Goal: Task Accomplishment & Management: Manage account settings

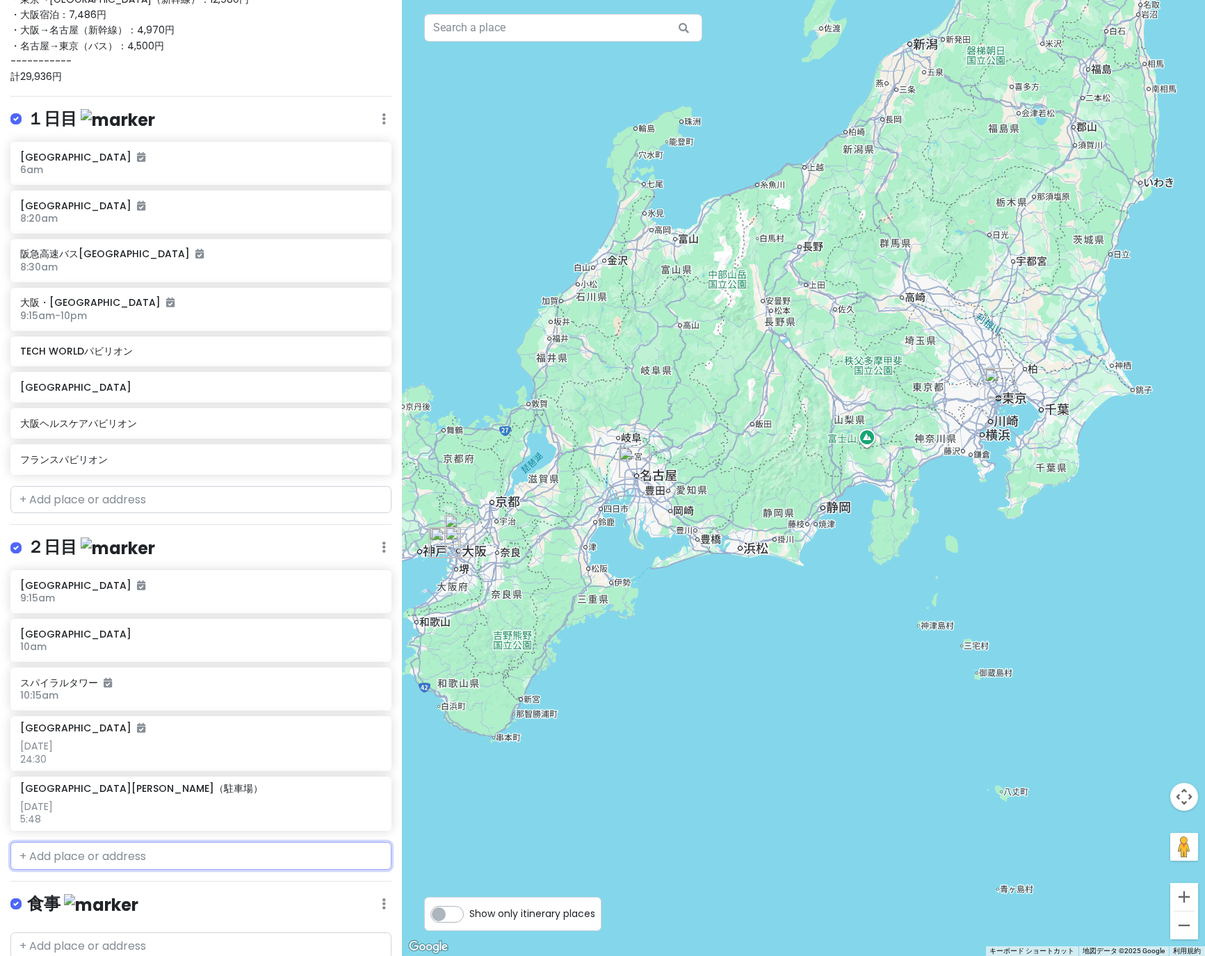
scroll to position [275, 0]
click at [124, 595] on h6 "9:15am" at bounding box center [195, 597] width 351 height 13
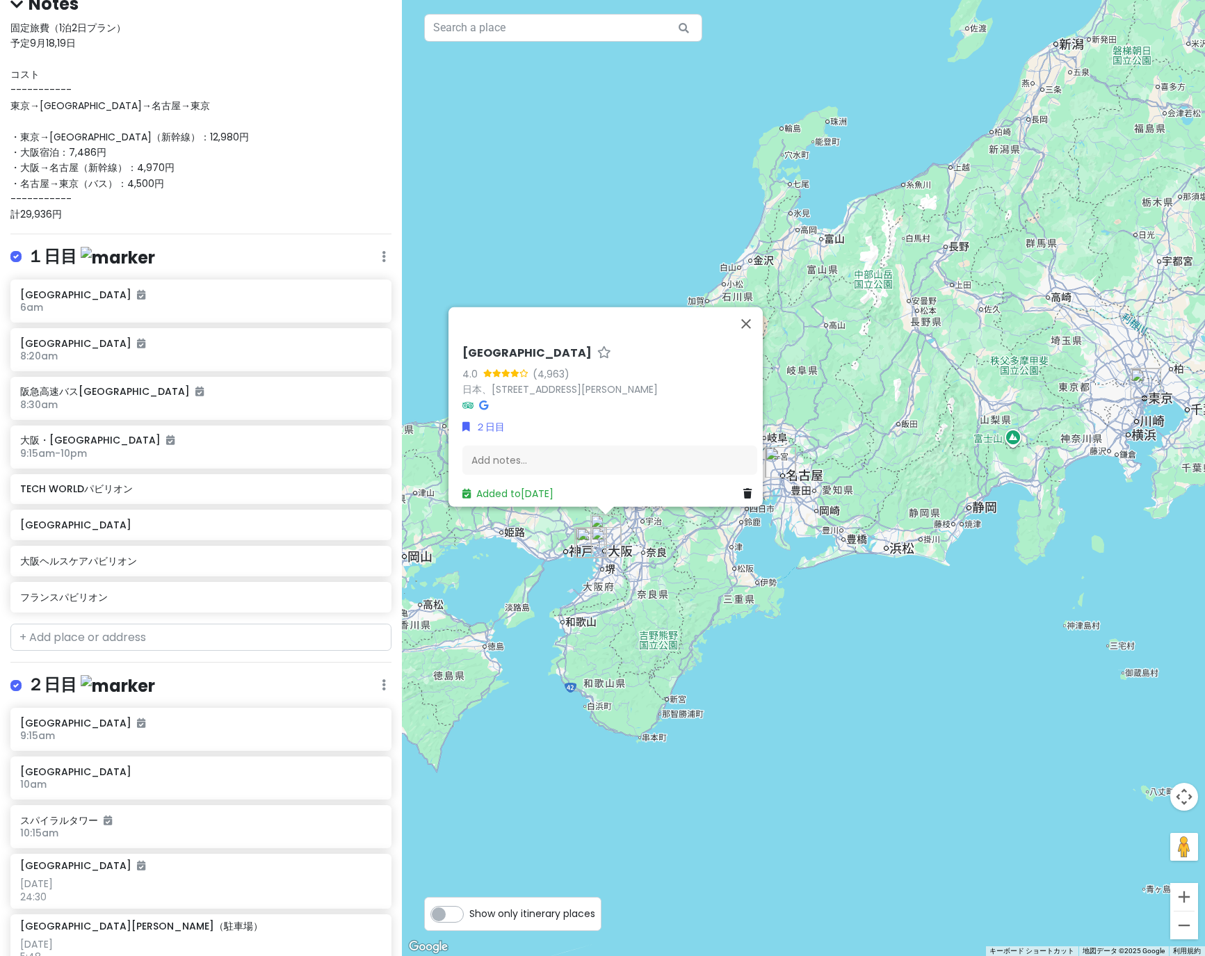
scroll to position [0, 0]
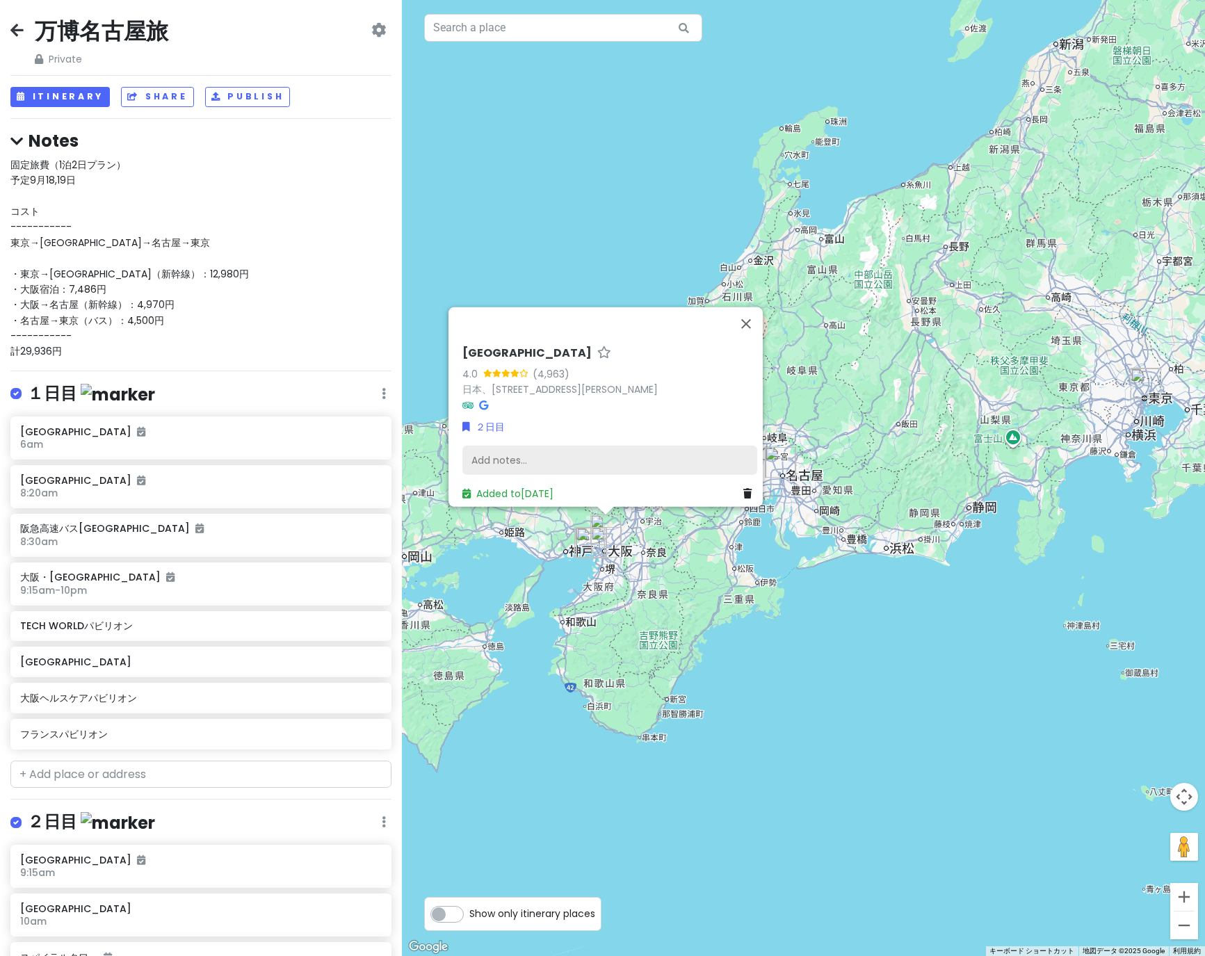
click at [533, 454] on div "Add notes..." at bounding box center [609, 460] width 295 height 29
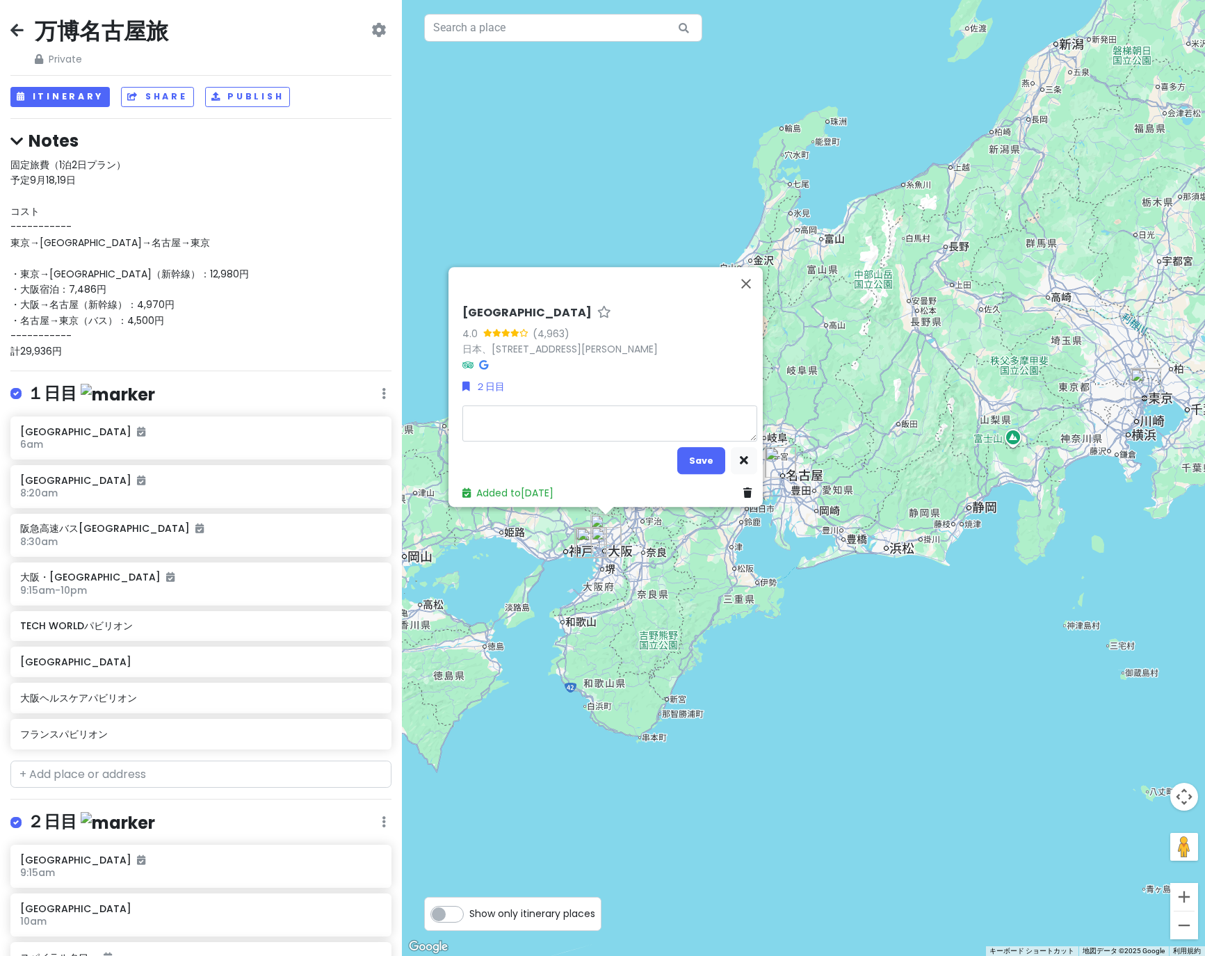
type textarea "x"
type textarea "1"
type textarea "x"
type textarea "10"
type textarea "x"
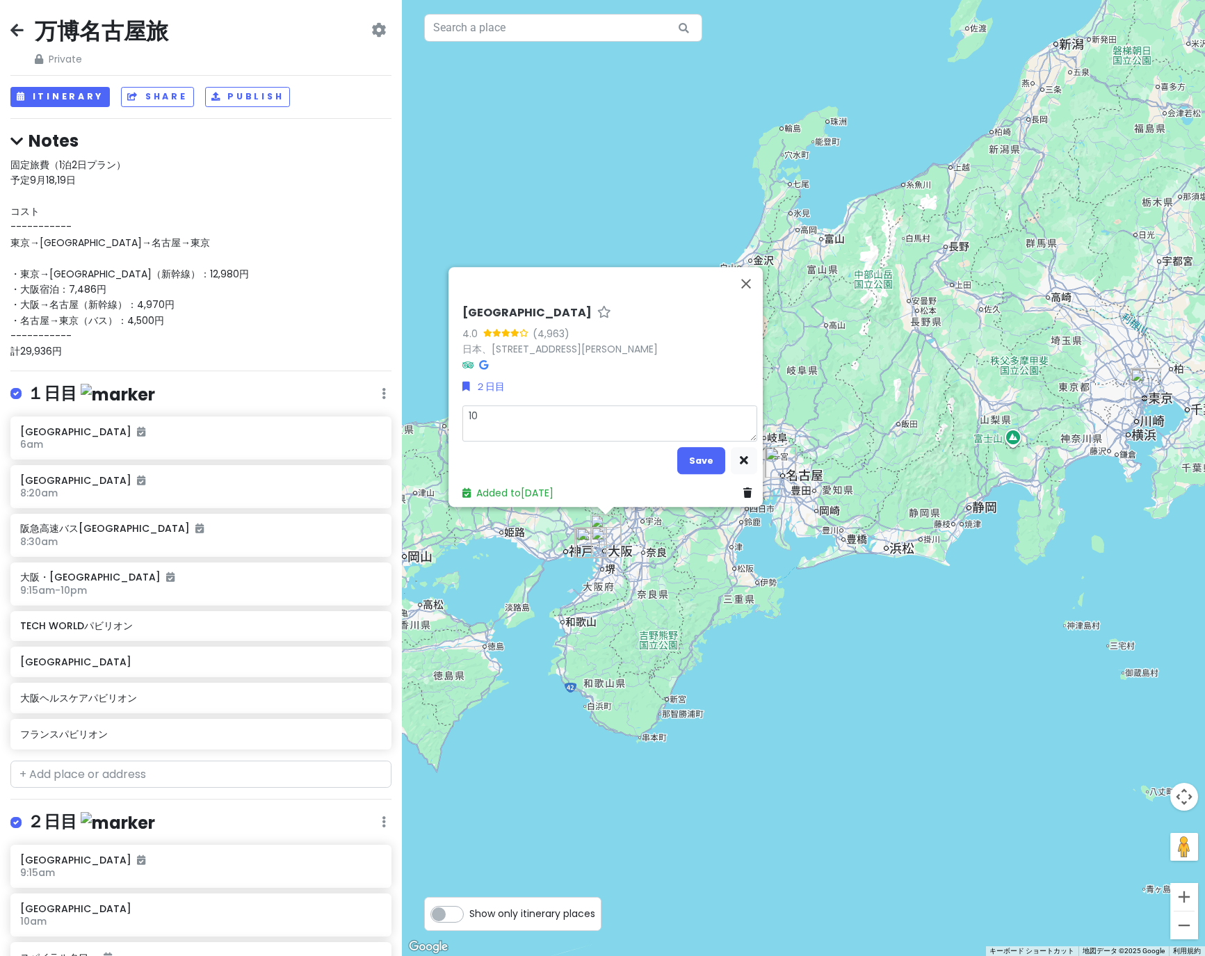
type textarea "10z"
type textarea "x"
type textarea "10じ"
type textarea "x"
type textarea "10時"
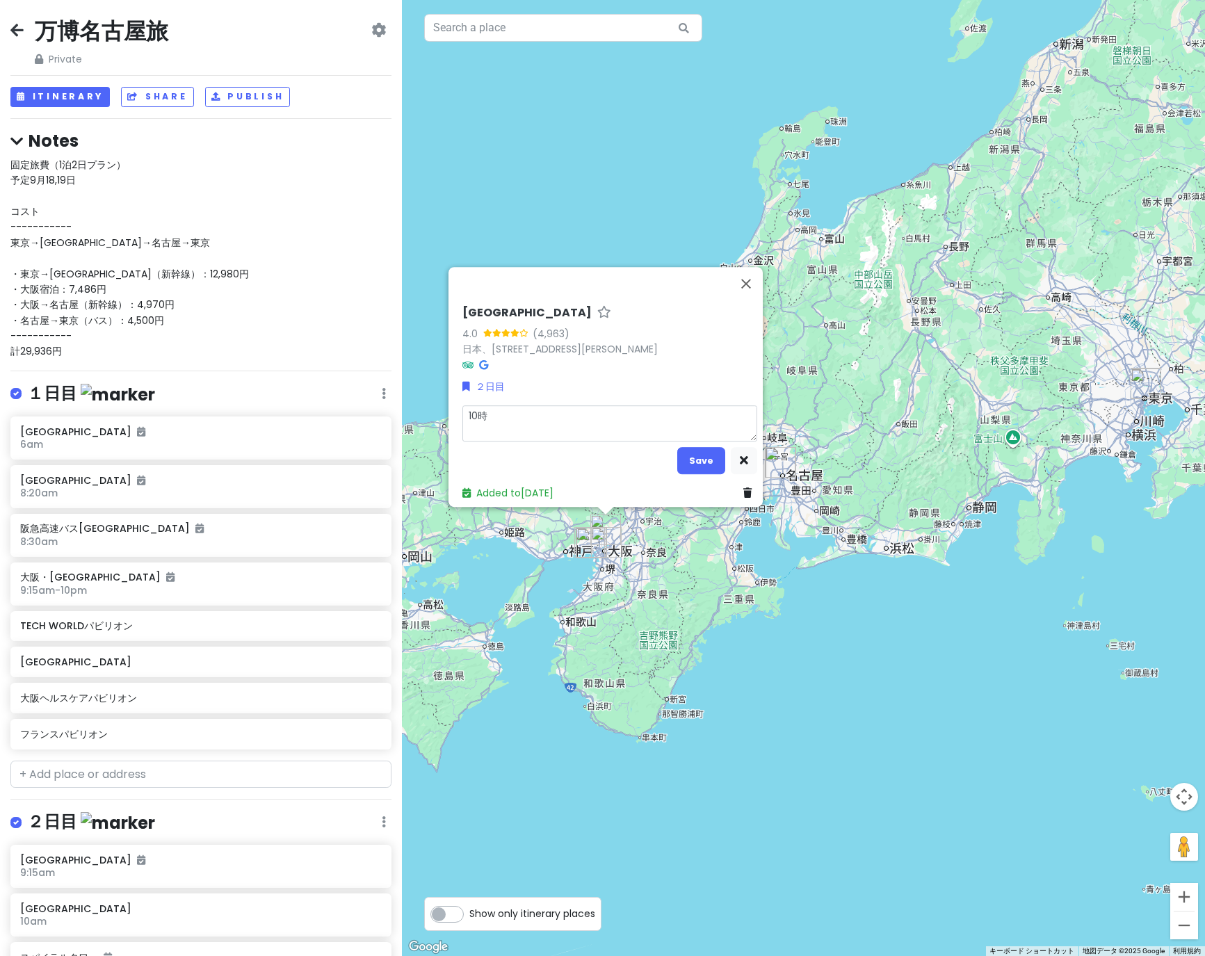
type textarea "x"
type textarea "10時1"
type textarea "x"
type textarea "10時18"
type textarea "x"
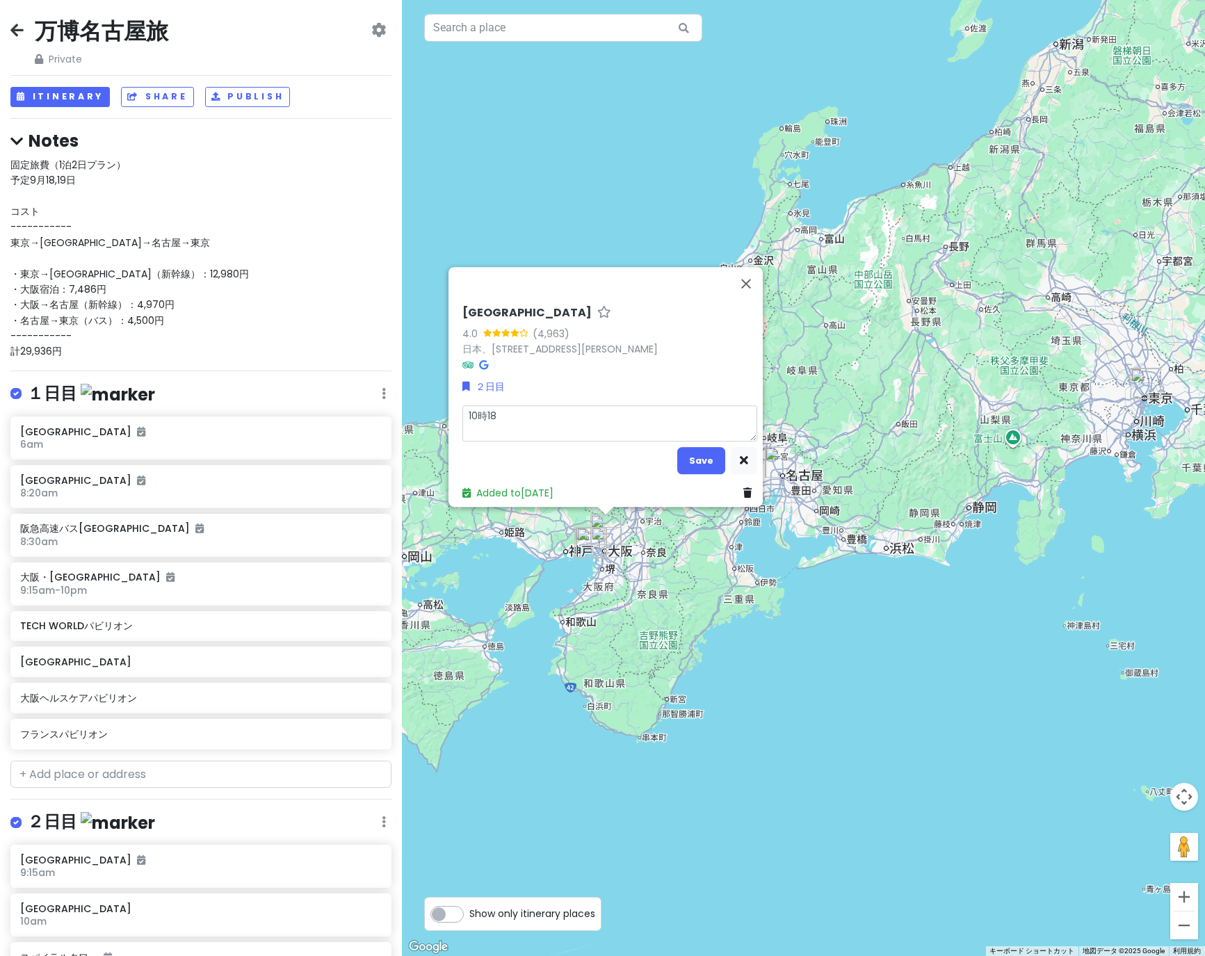
type textarea "10時18p"
type textarea "x"
type textarea "10時18ぷ"
type textarea "x"
type textarea "10時18ぷn"
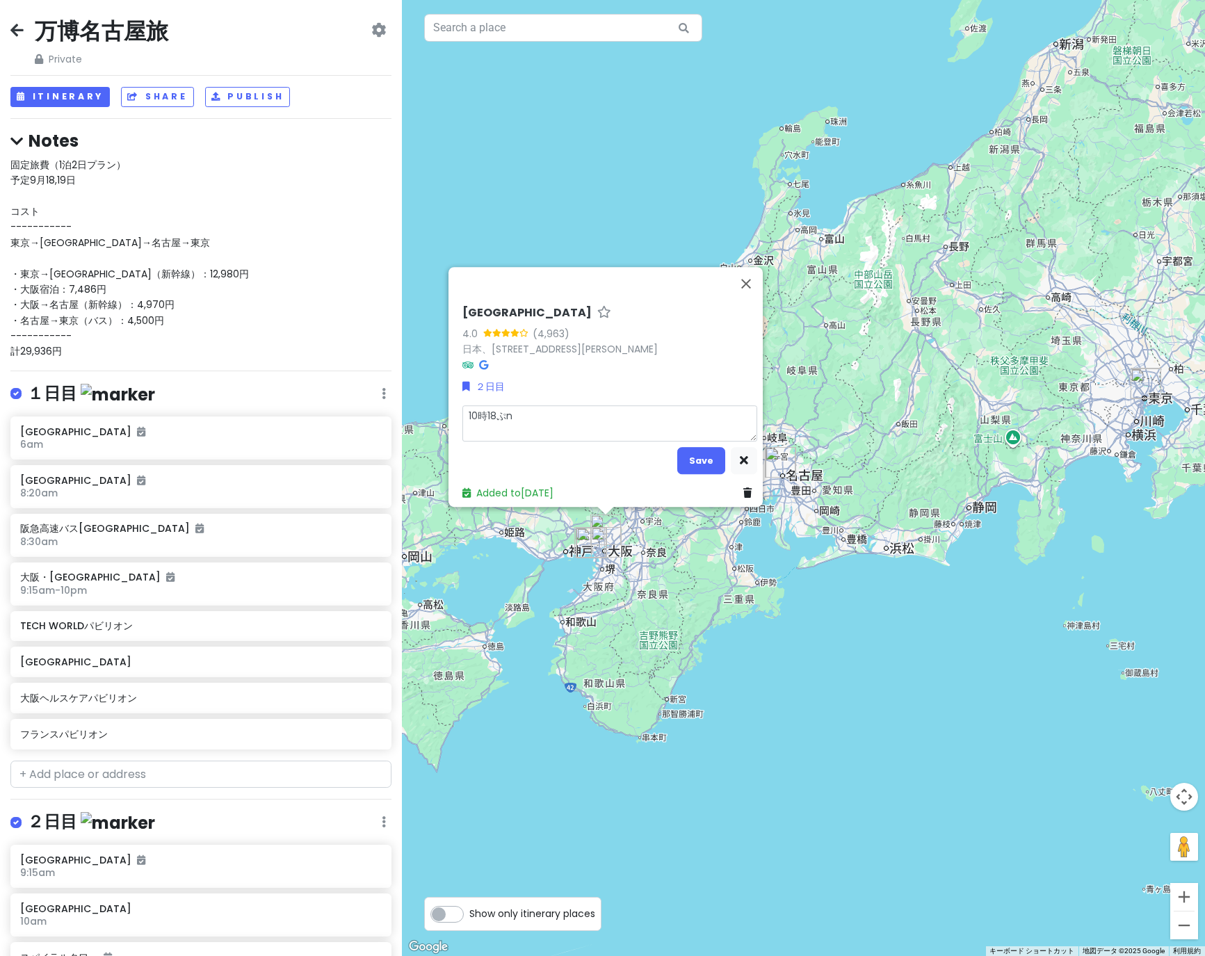
type textarea "x"
type textarea "10時18分"
type textarea "x"
type textarea "10時18分は"
type textarea "x"
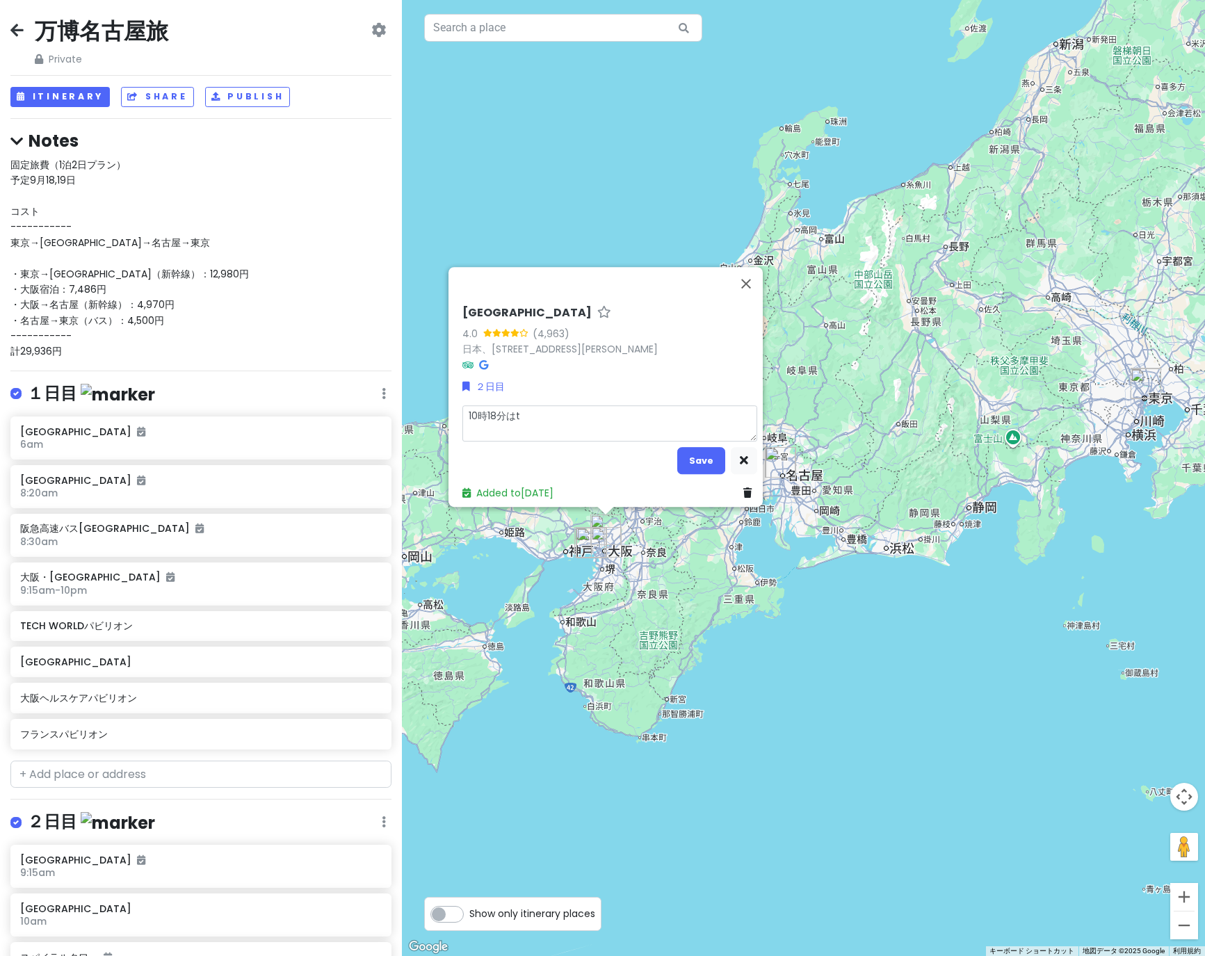
type textarea "10時18分発"
type textarea "x"
type textarea "10時18分発"
click at [694, 462] on button "Save" at bounding box center [701, 460] width 48 height 27
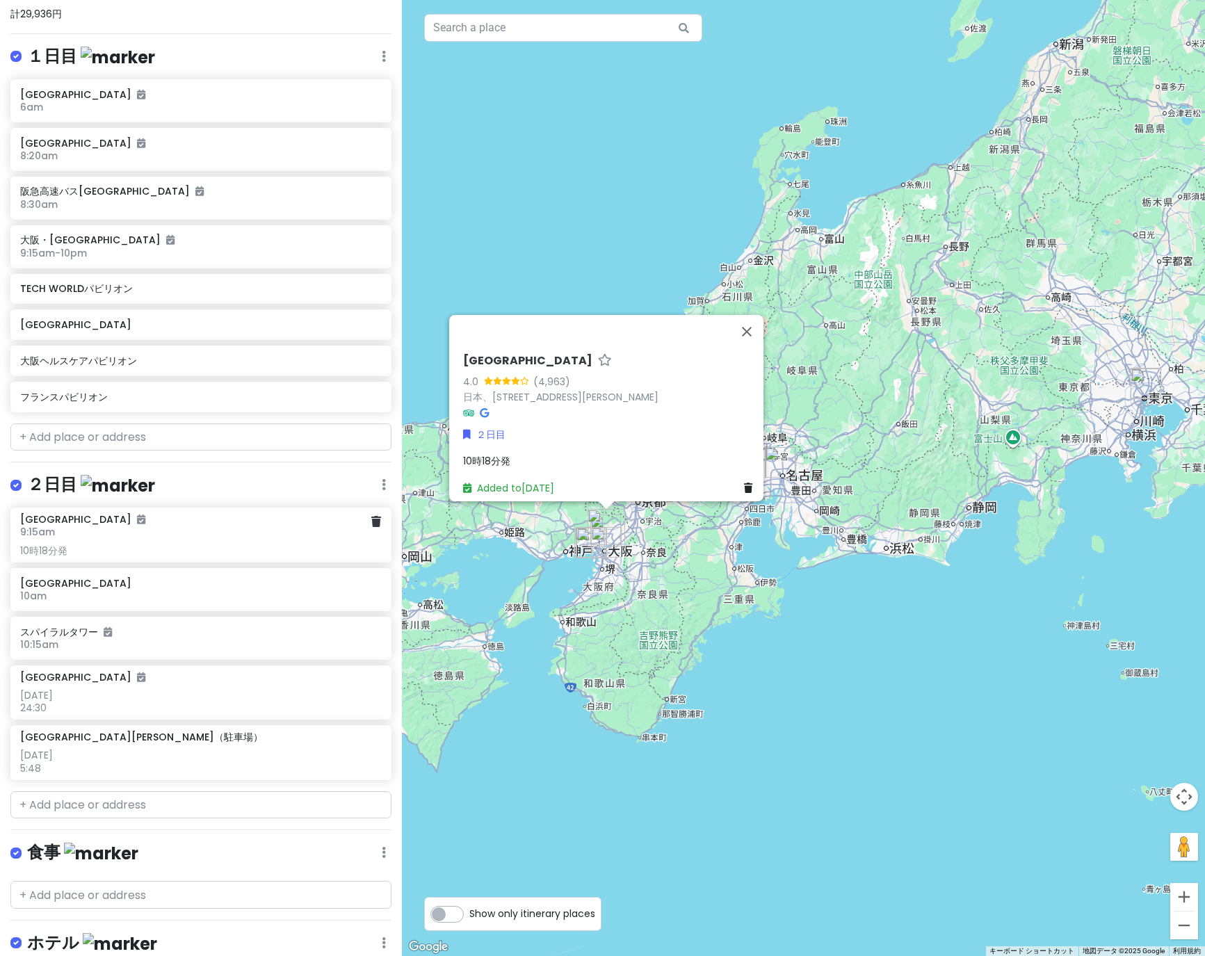
scroll to position [375, 0]
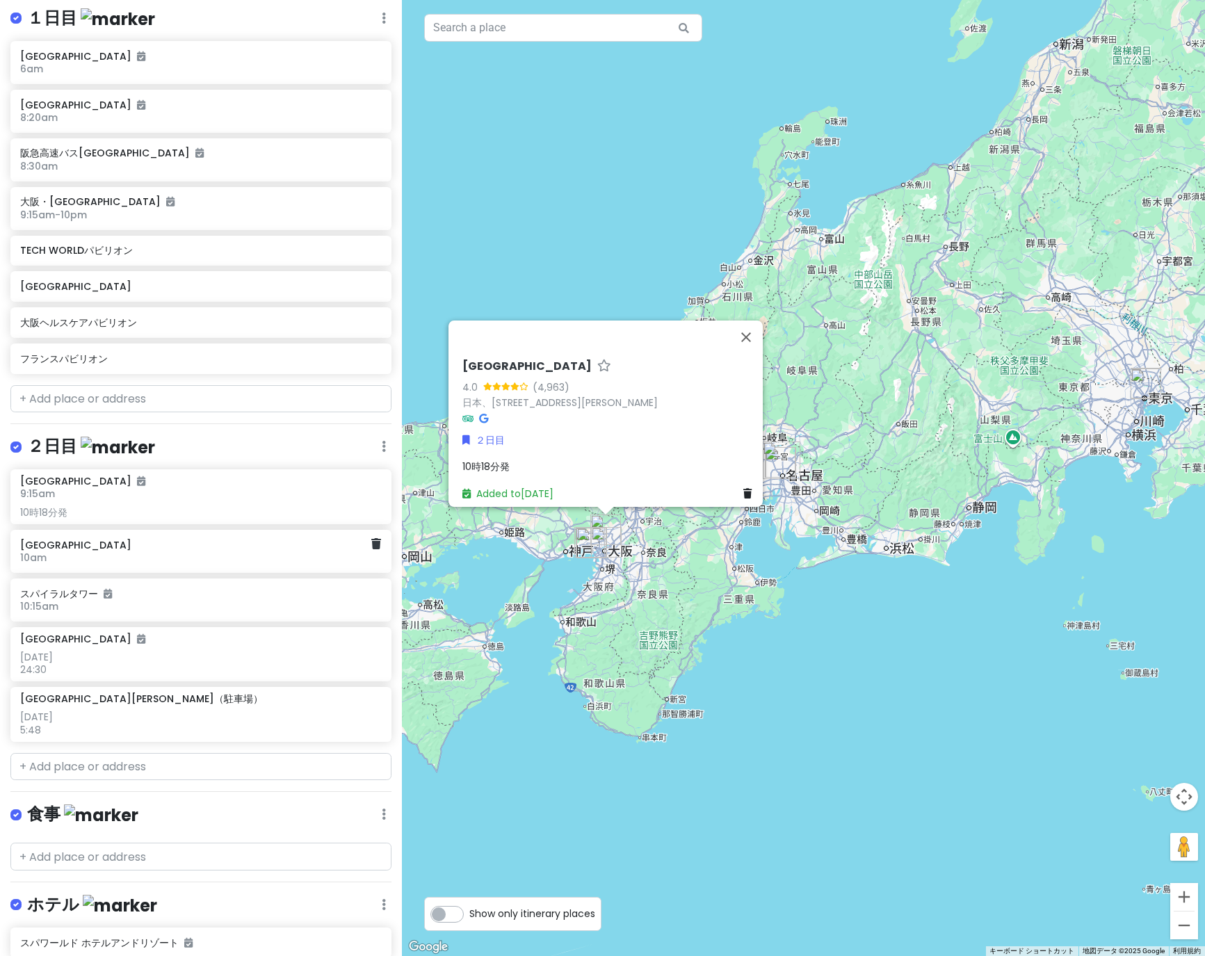
click at [225, 544] on h6 "[GEOGRAPHIC_DATA]" at bounding box center [195, 545] width 351 height 13
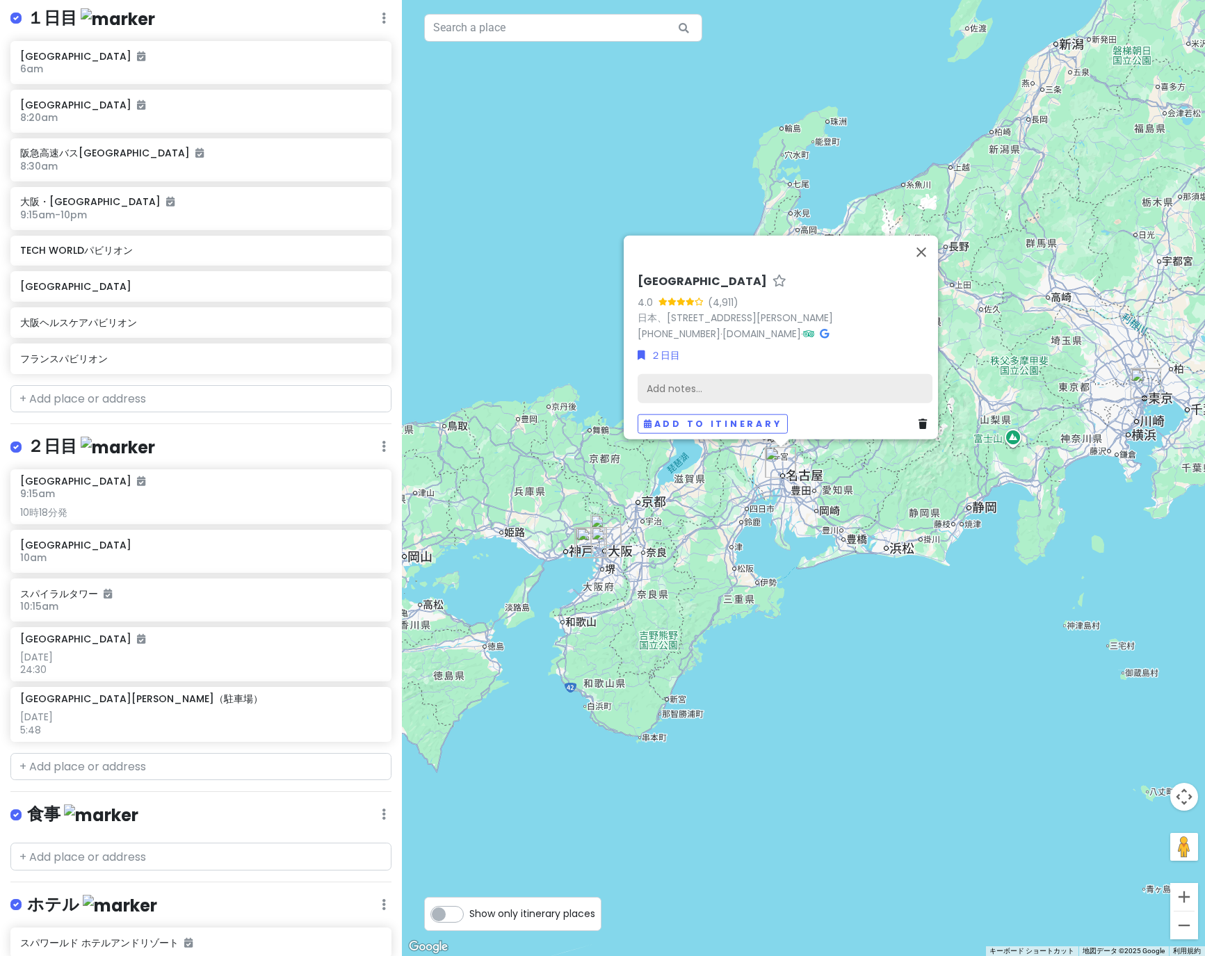
click at [666, 380] on div "Add notes..." at bounding box center [785, 387] width 295 height 29
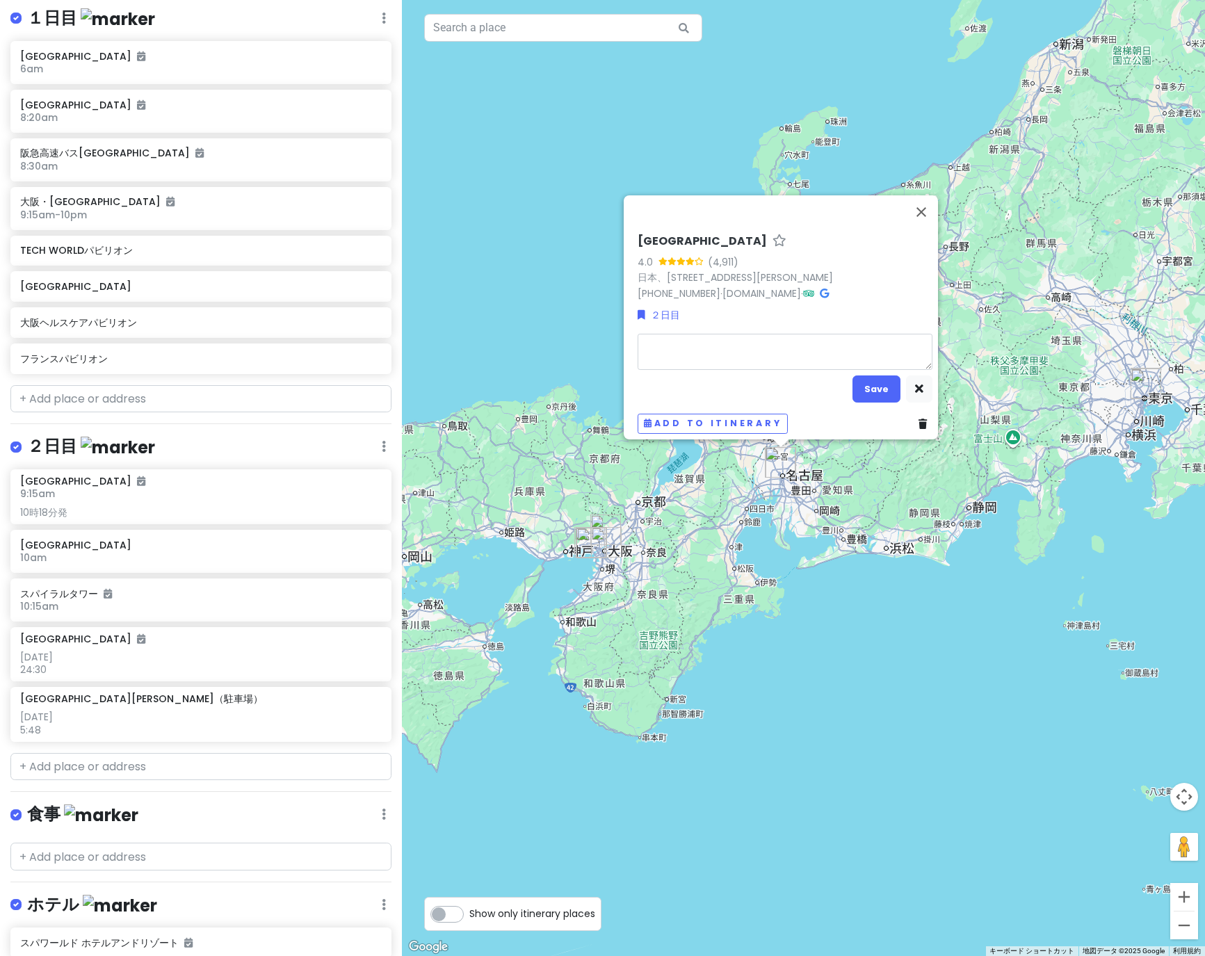
type textarea "x"
type textarea "1"
type textarea "x"
type textarea "11"
type textarea "x"
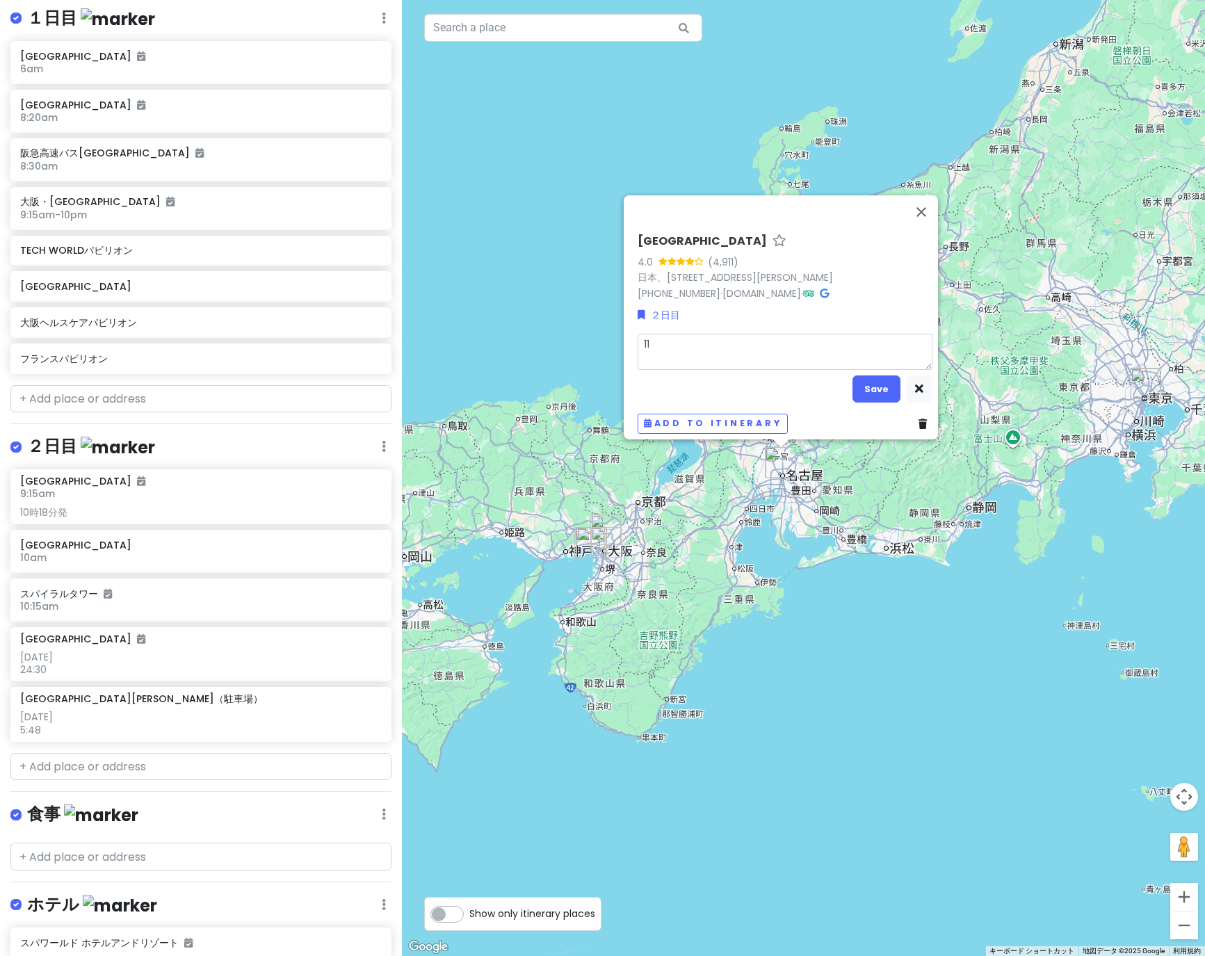
type textarea "11z"
type textarea "x"
type textarea "11じ"
type textarea "x"
type textarea "11"
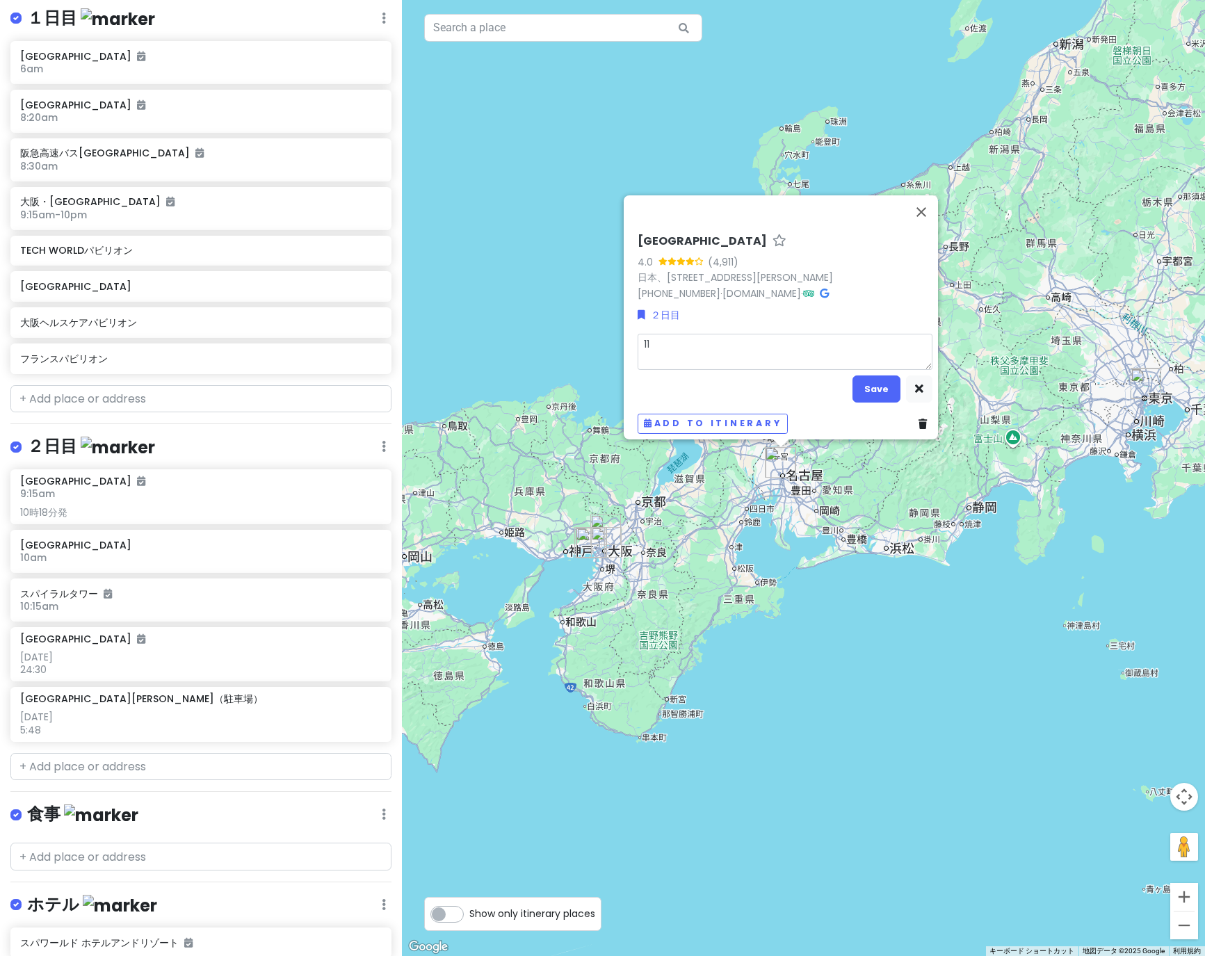
type textarea "x"
type textarea "11z"
type textarea "x"
type textarea "11じ"
type textarea "x"
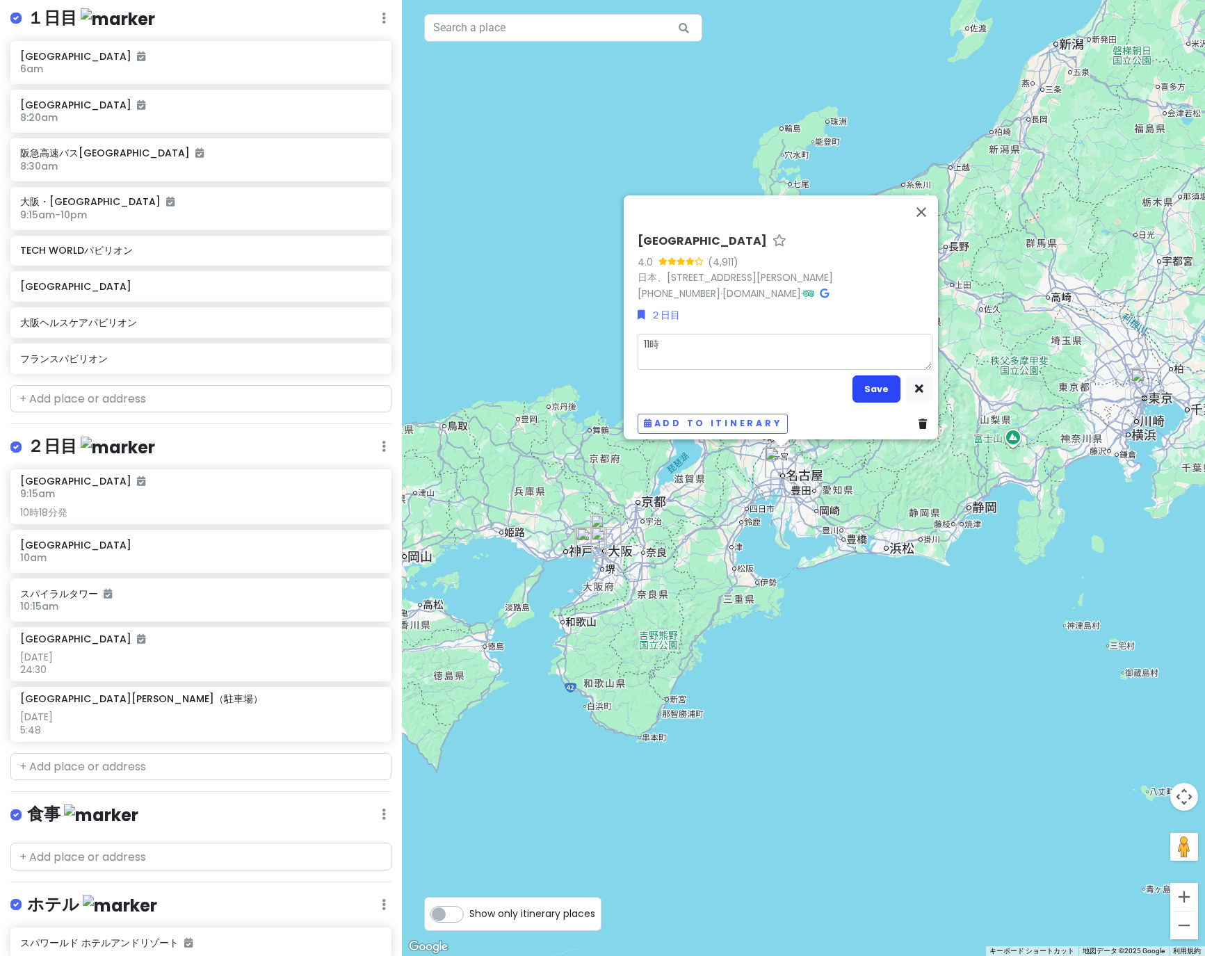
type textarea "11時"
click at [864, 382] on button "Save" at bounding box center [876, 388] width 48 height 27
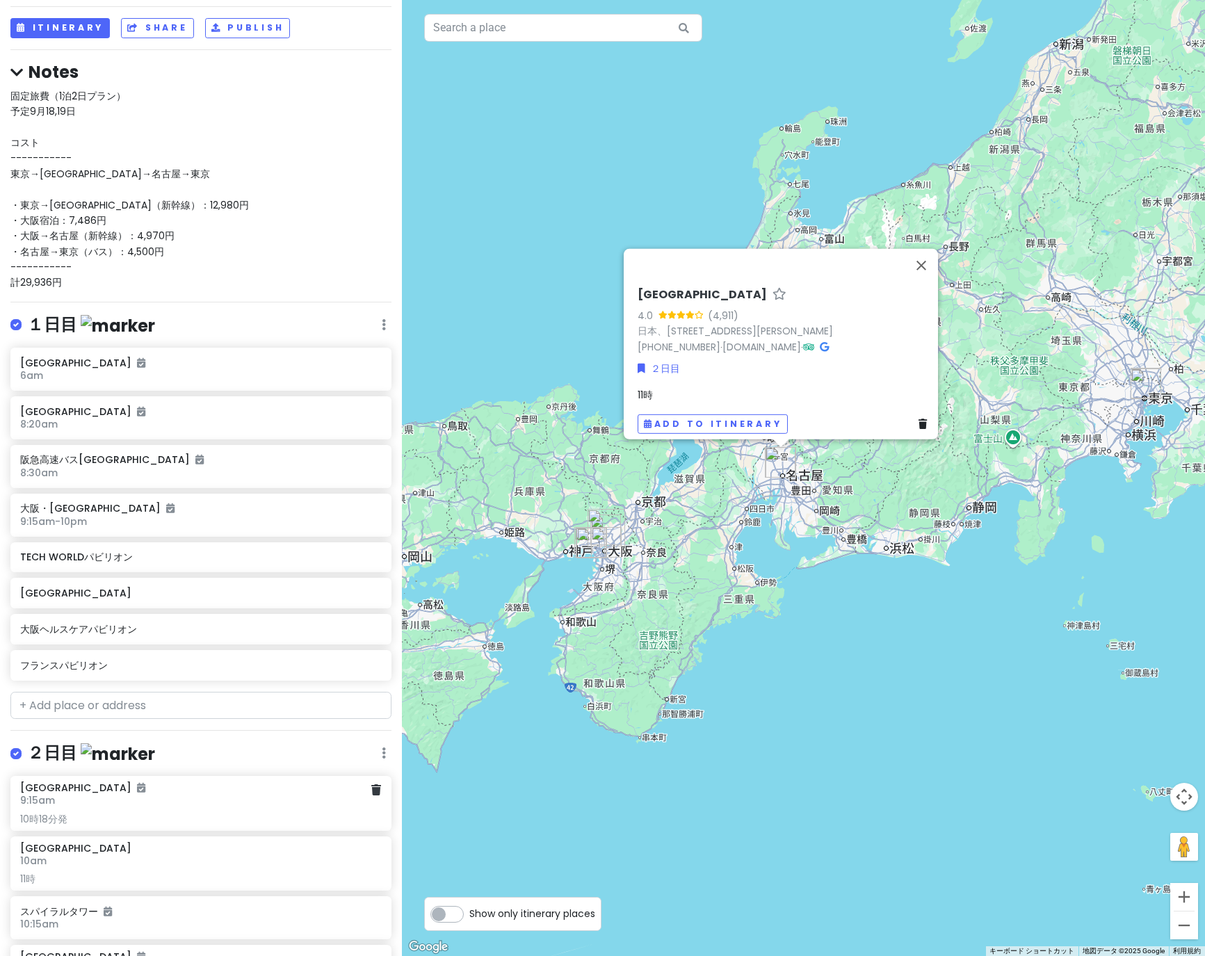
scroll to position [0, 0]
